Goal: Information Seeking & Learning: Check status

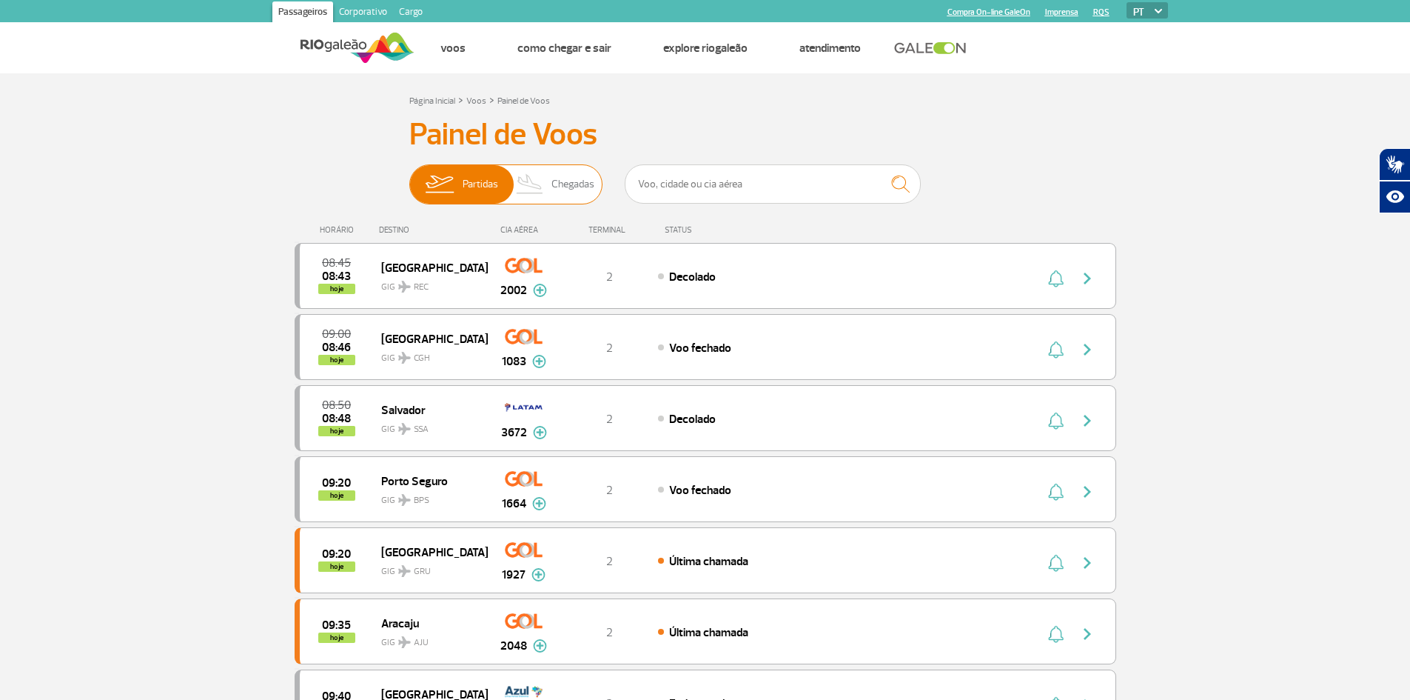
click at [582, 187] on span "Chegadas" at bounding box center [573, 184] width 43 height 38
click at [409, 177] on input "Partidas Chegadas" at bounding box center [409, 177] width 0 height 0
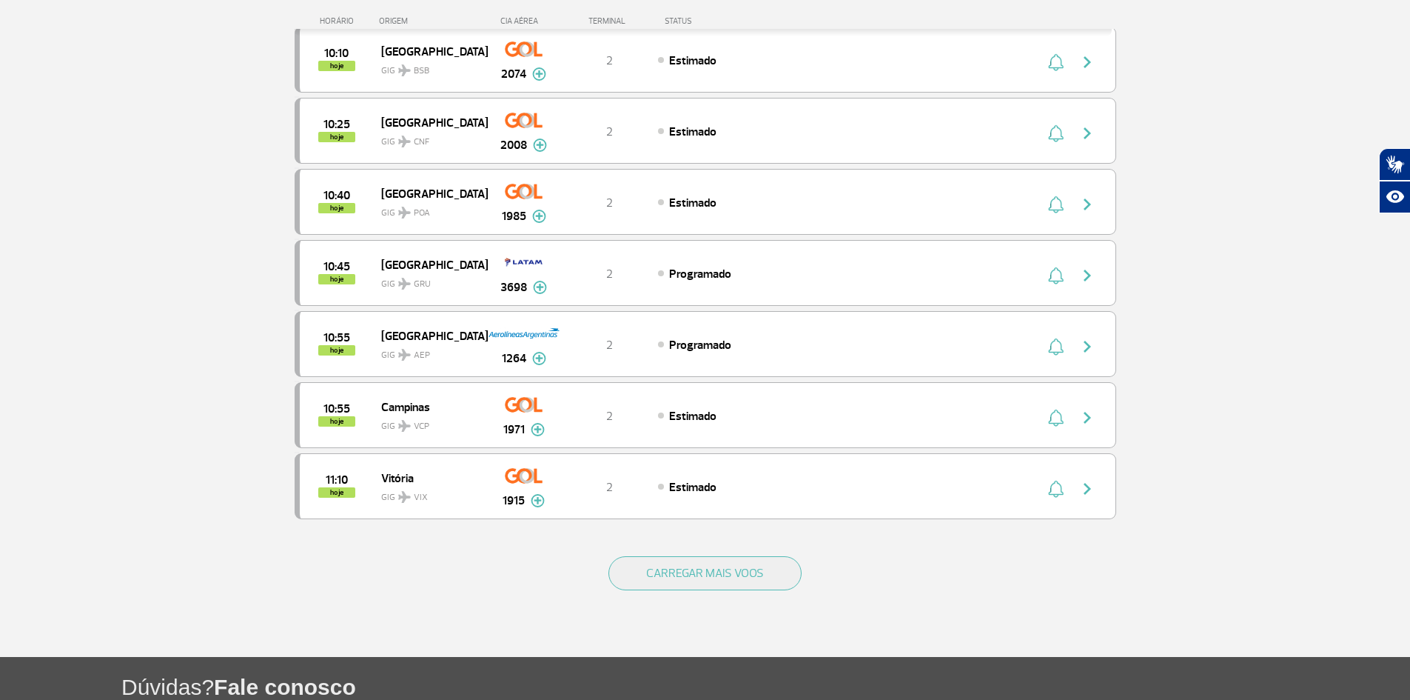
scroll to position [1259, 0]
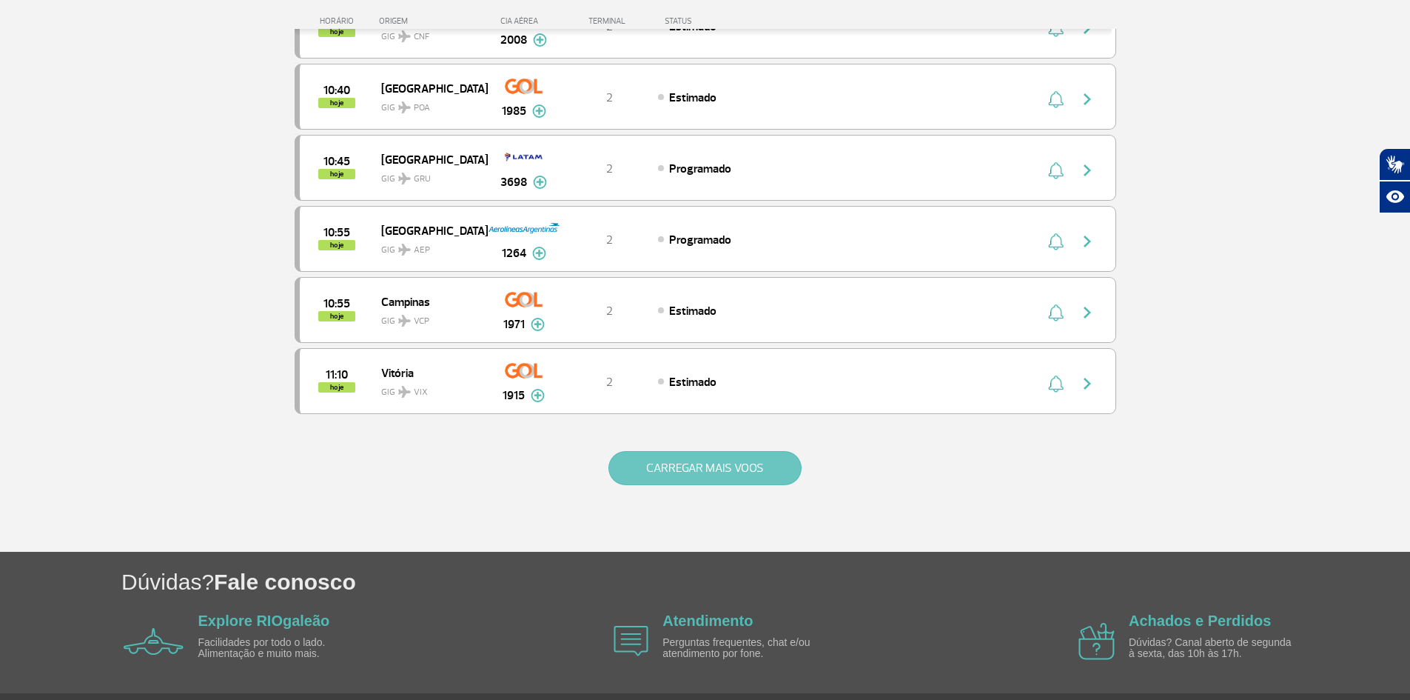
click at [693, 474] on button "CARREGAR MAIS VOOS" at bounding box center [705, 468] width 193 height 34
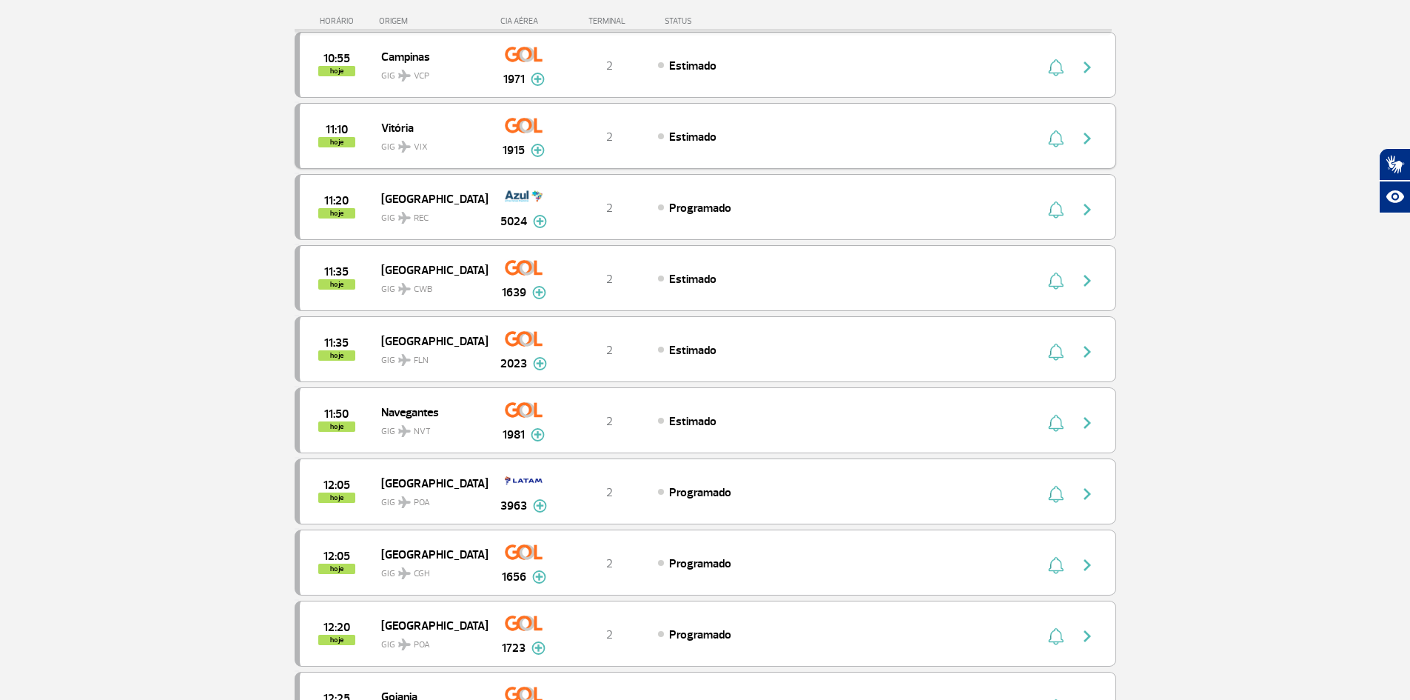
scroll to position [1555, 0]
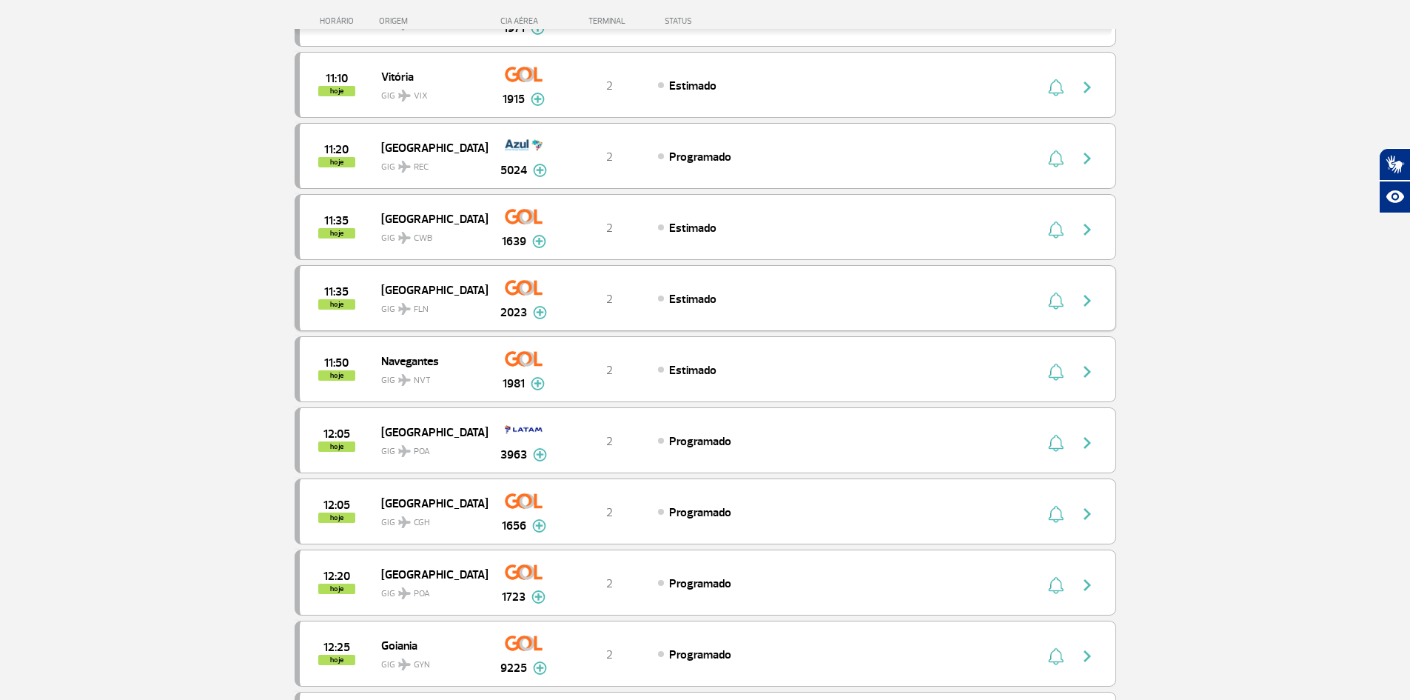
click at [1087, 303] on img "button" at bounding box center [1088, 301] width 18 height 18
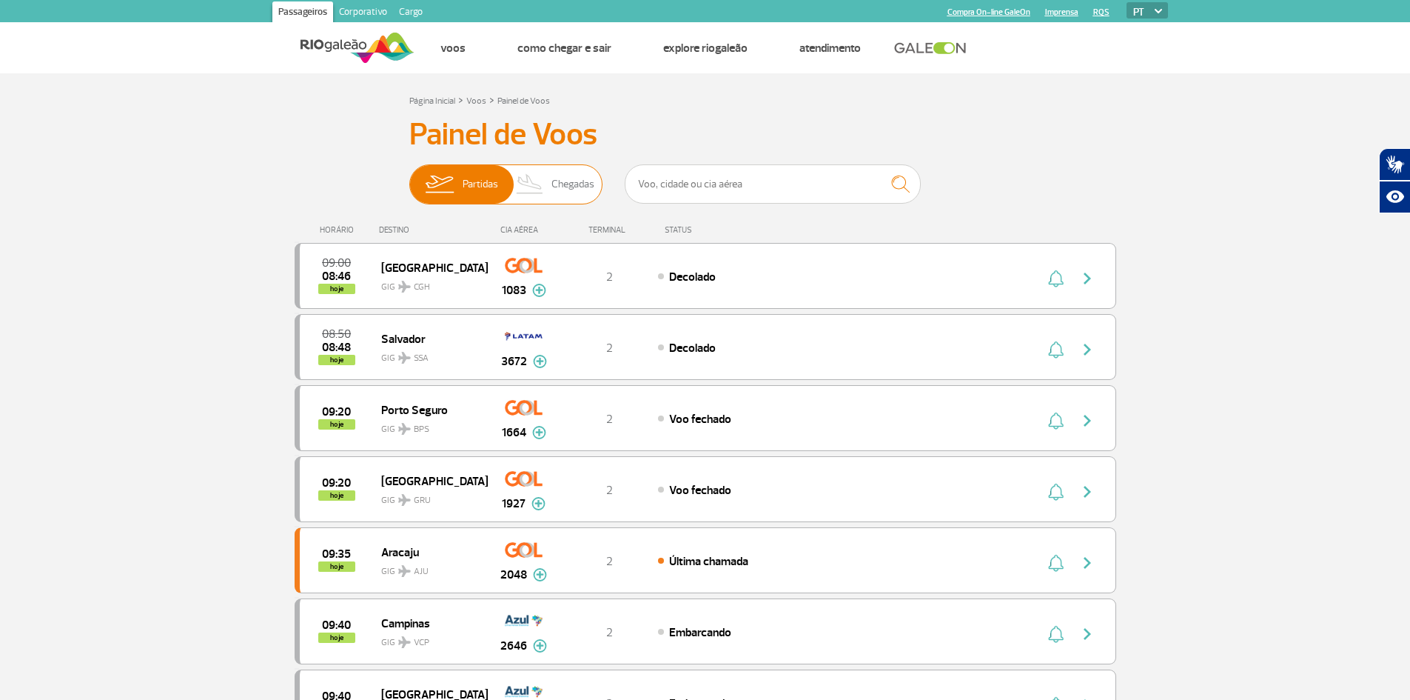
click at [589, 172] on span "Chegadas" at bounding box center [573, 184] width 43 height 38
click at [409, 177] on input "Partidas Chegadas" at bounding box center [409, 177] width 0 height 0
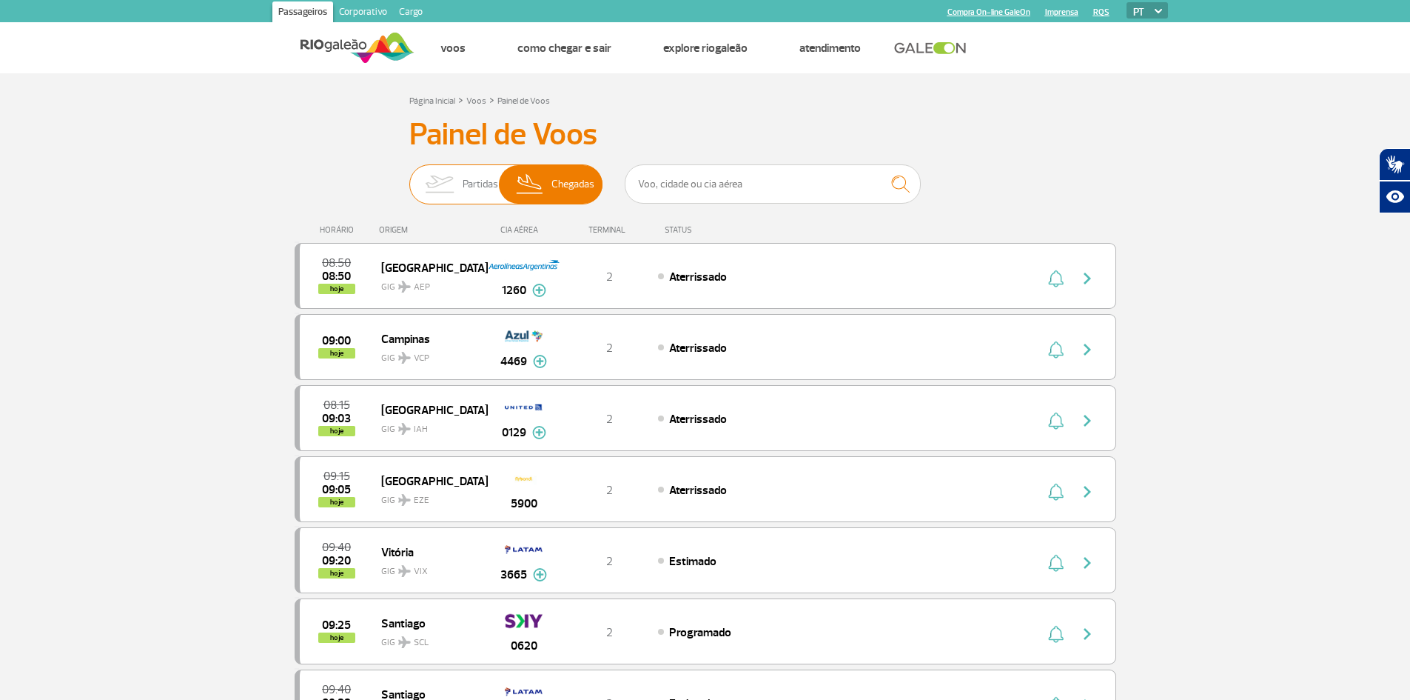
click at [461, 171] on img at bounding box center [439, 184] width 47 height 38
click at [409, 177] on input "Partidas Chegadas" at bounding box center [409, 177] width 0 height 0
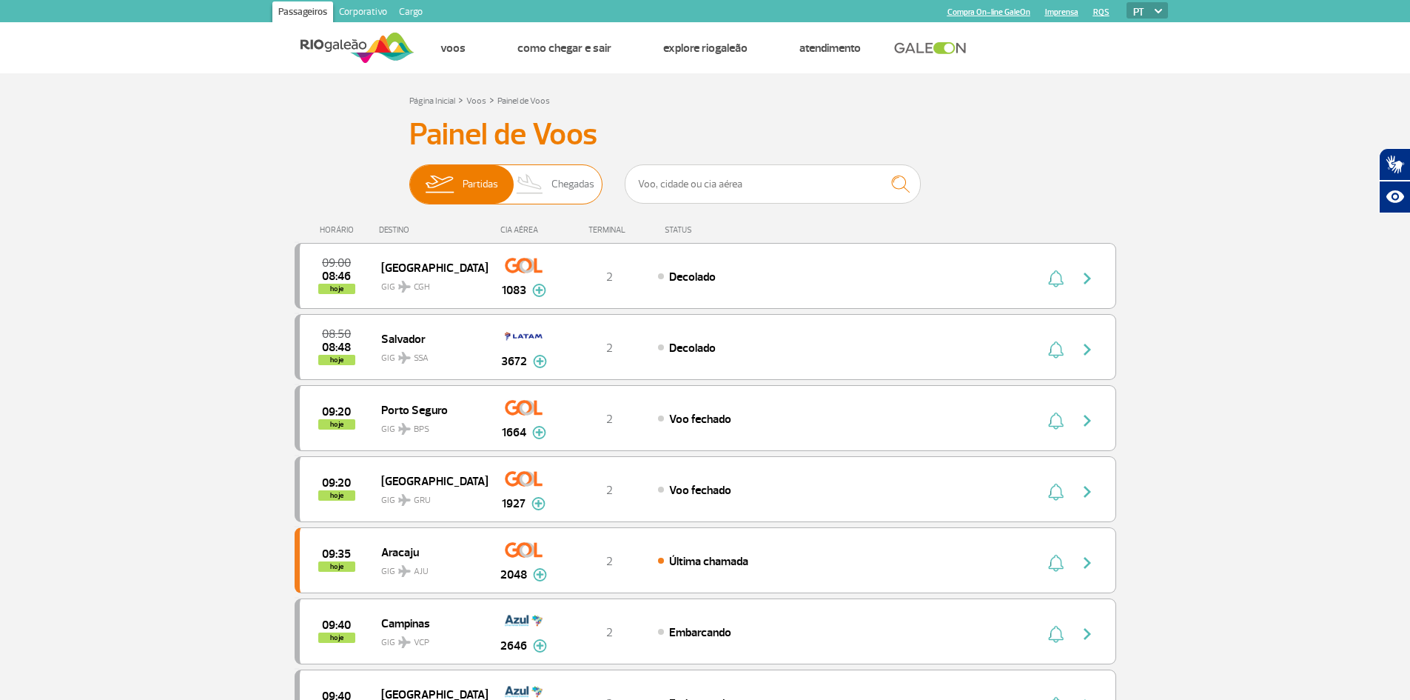
click at [575, 184] on span "Chegadas" at bounding box center [573, 184] width 43 height 38
click at [409, 177] on input "Partidas Chegadas" at bounding box center [409, 177] width 0 height 0
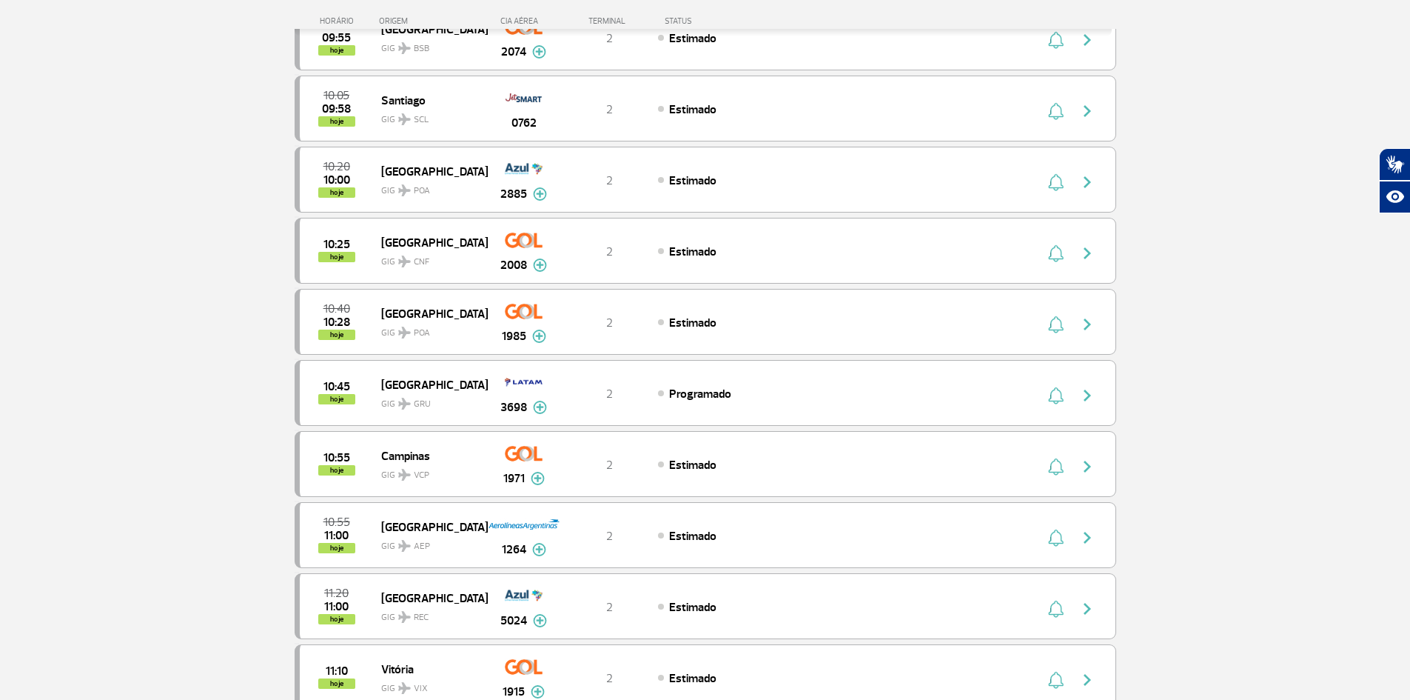
scroll to position [1306, 0]
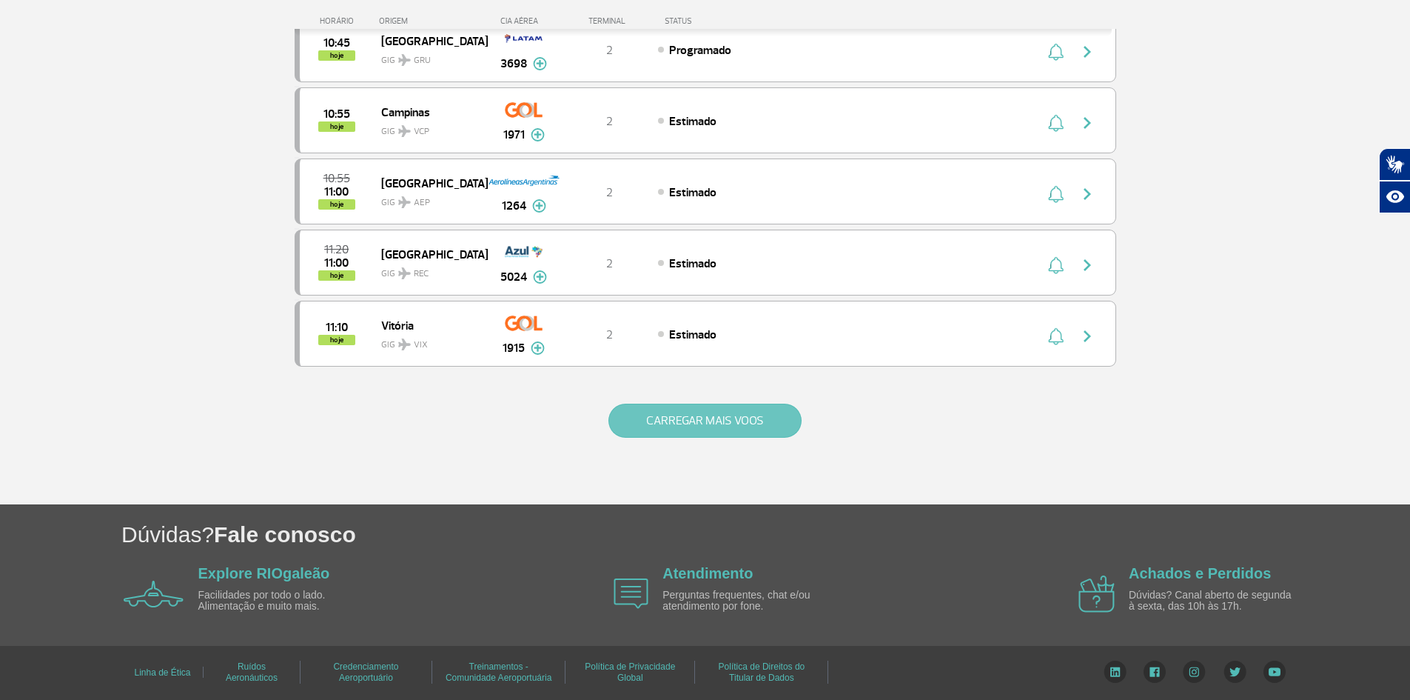
click at [672, 424] on button "CARREGAR MAIS VOOS" at bounding box center [705, 420] width 193 height 34
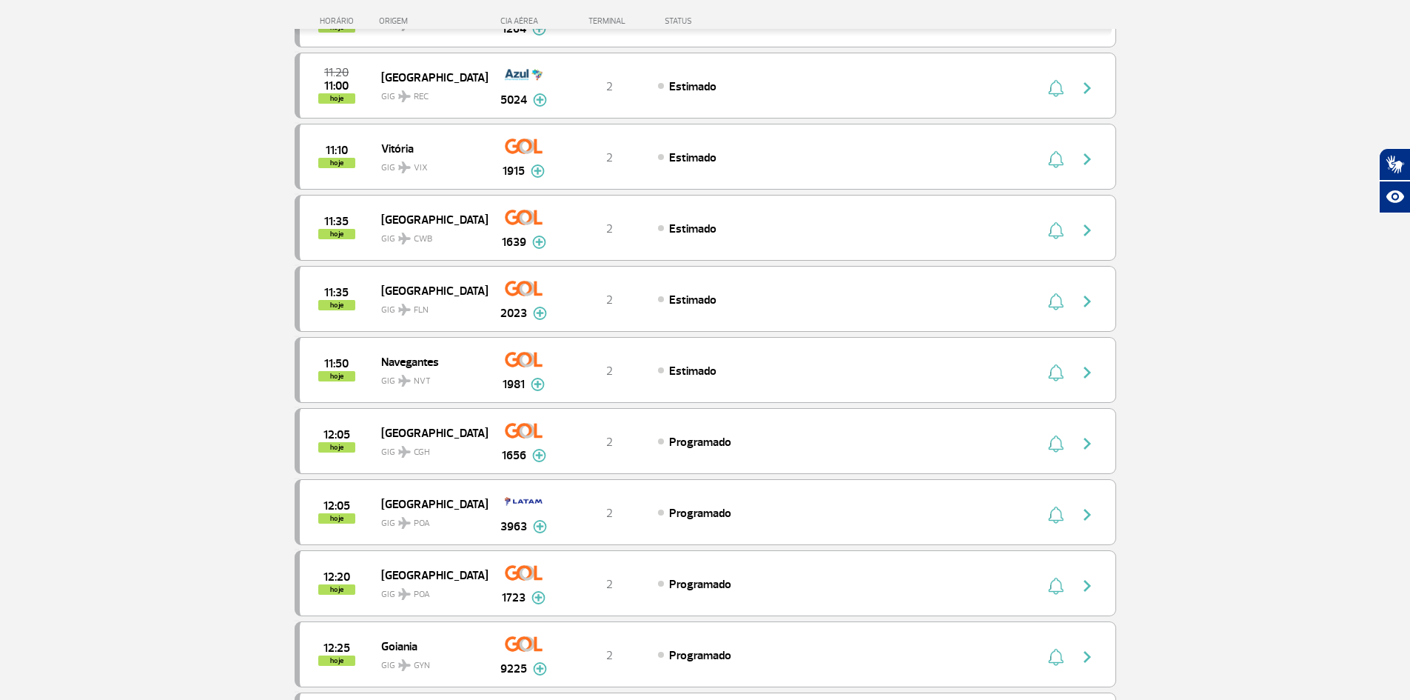
scroll to position [1528, 0]
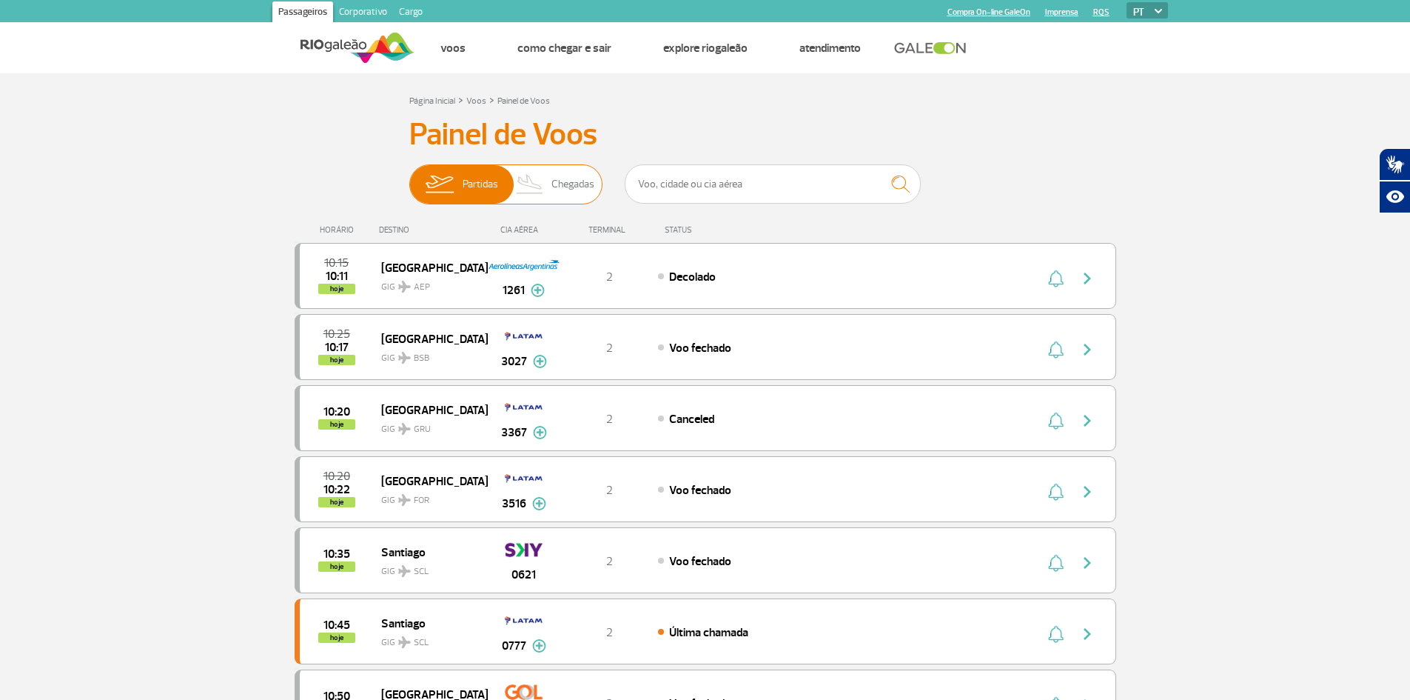
click at [575, 181] on span "Chegadas" at bounding box center [573, 184] width 43 height 38
click at [409, 177] on input "Partidas Chegadas" at bounding box center [409, 177] width 0 height 0
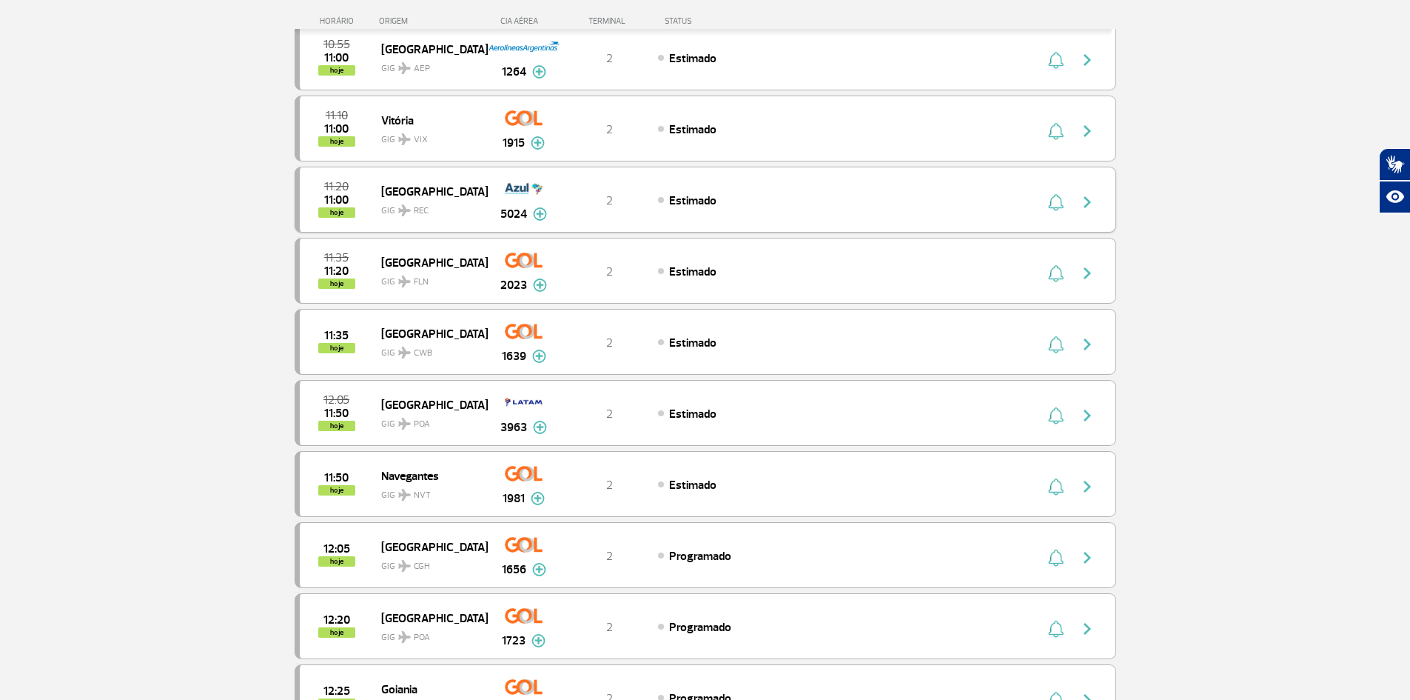
scroll to position [592, 0]
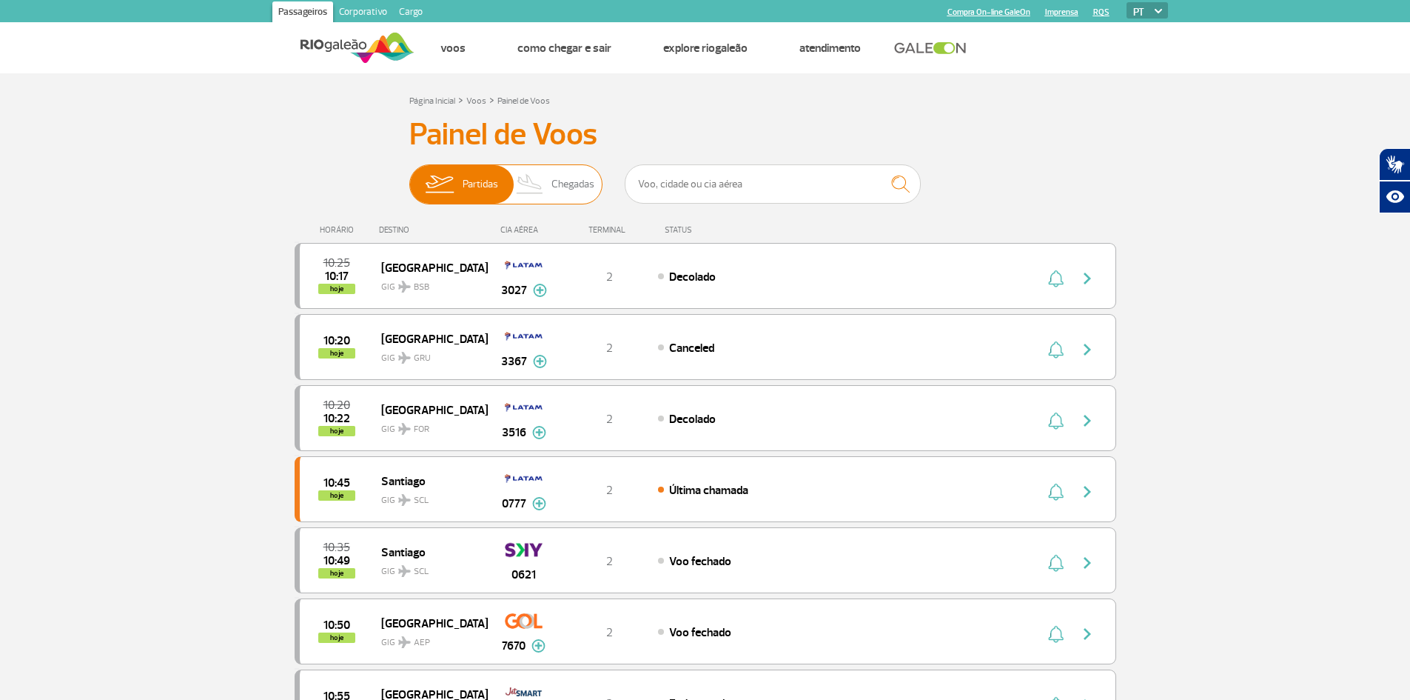
click at [558, 182] on span "Chegadas" at bounding box center [573, 184] width 43 height 38
click at [409, 177] on input "Partidas Chegadas" at bounding box center [409, 177] width 0 height 0
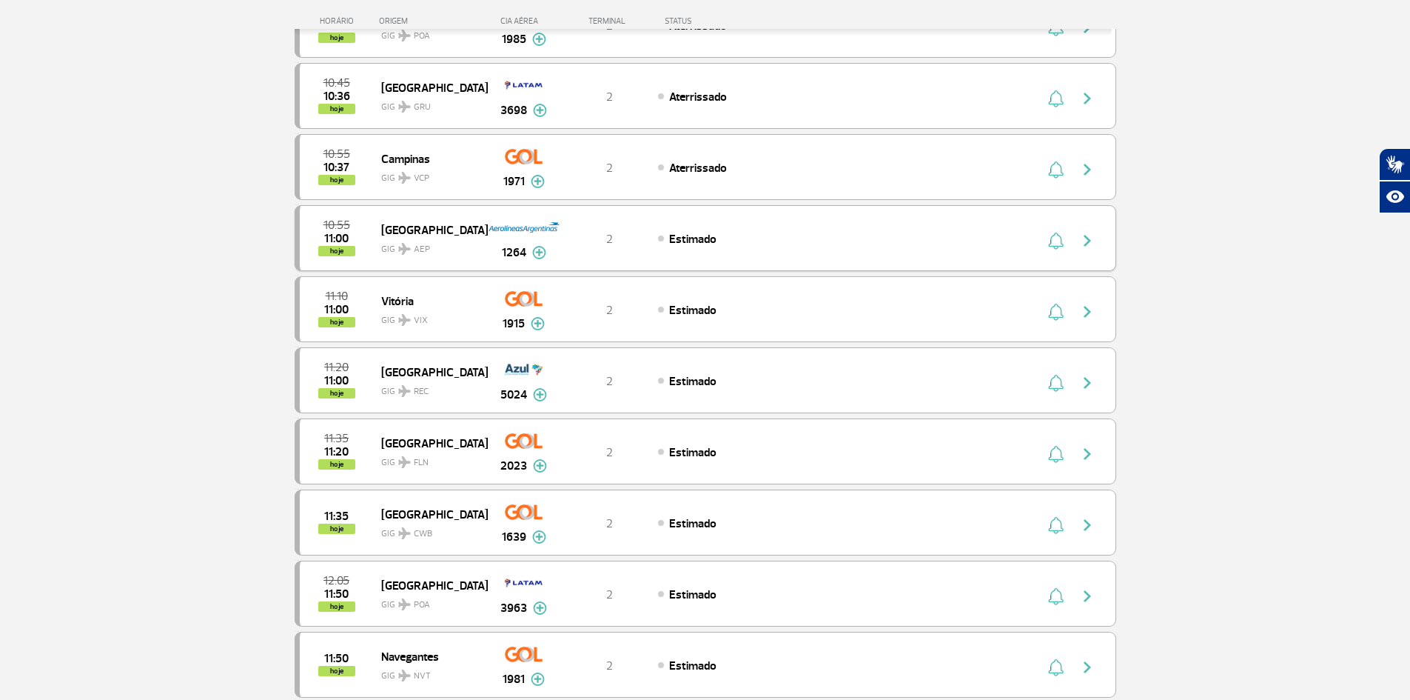
scroll to position [296, 0]
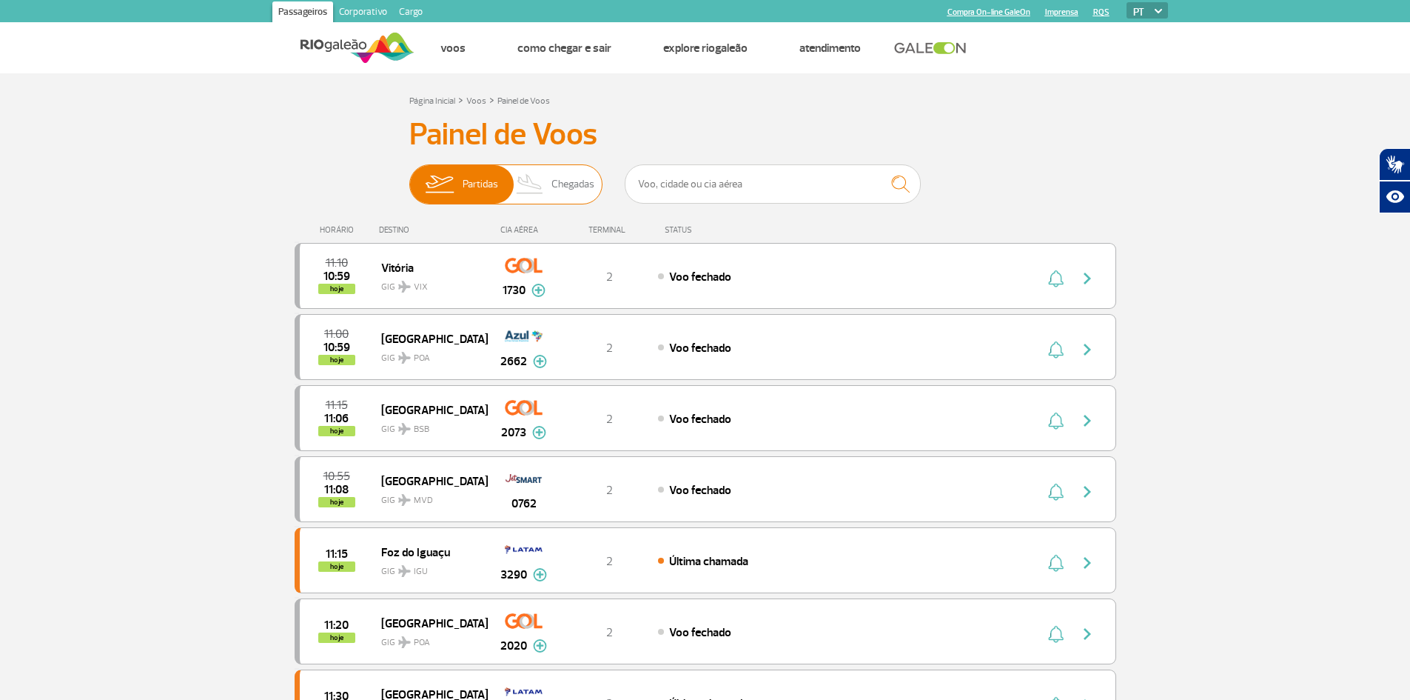
click at [561, 184] on span "Chegadas" at bounding box center [573, 184] width 43 height 38
click at [409, 177] on input "Partidas Chegadas" at bounding box center [409, 177] width 0 height 0
